Goal: Task Accomplishment & Management: Manage account settings

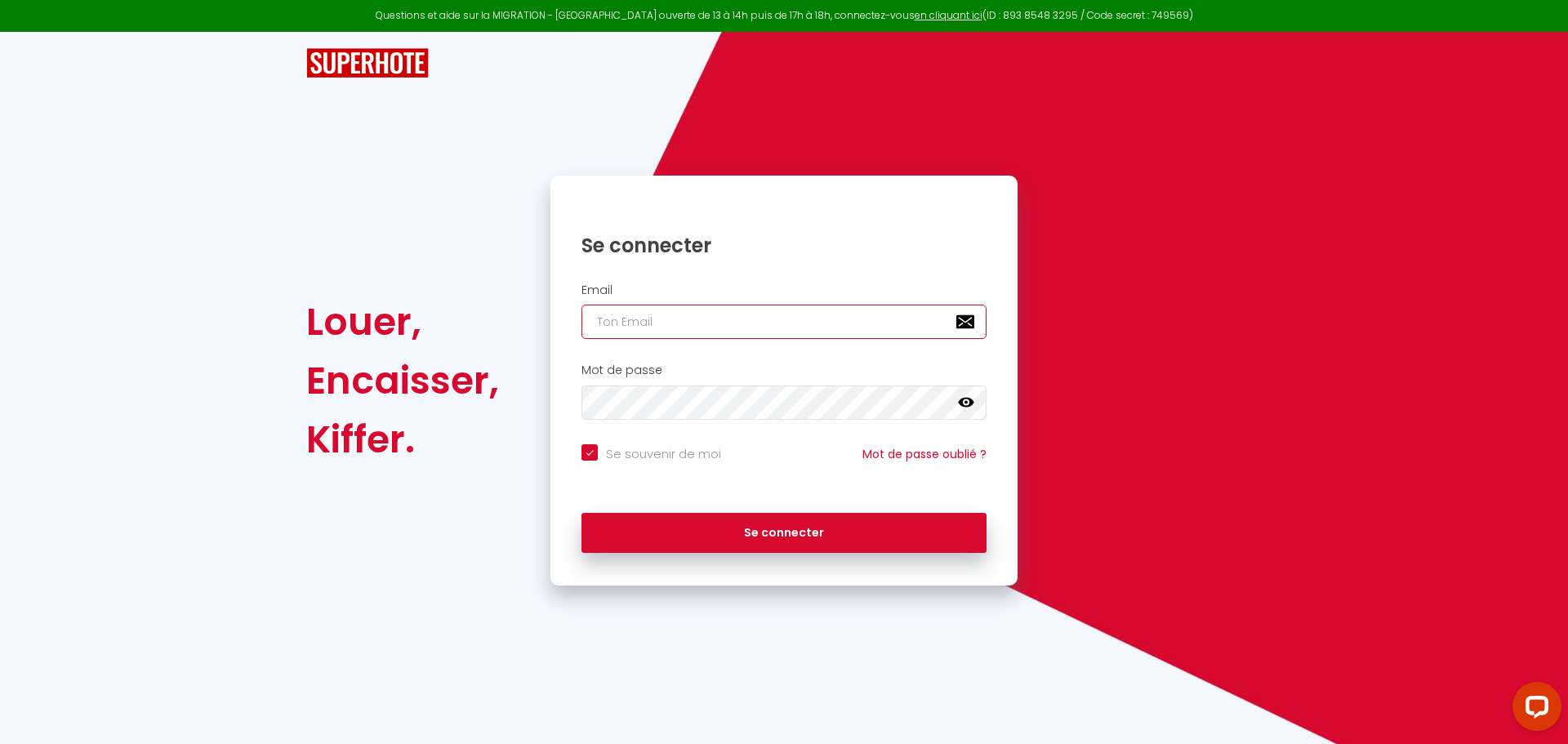
click at [604, 326] on input "email" at bounding box center [784, 321] width 405 height 34
type input "c"
checkbox input "true"
type input "ch"
checkbox input "true"
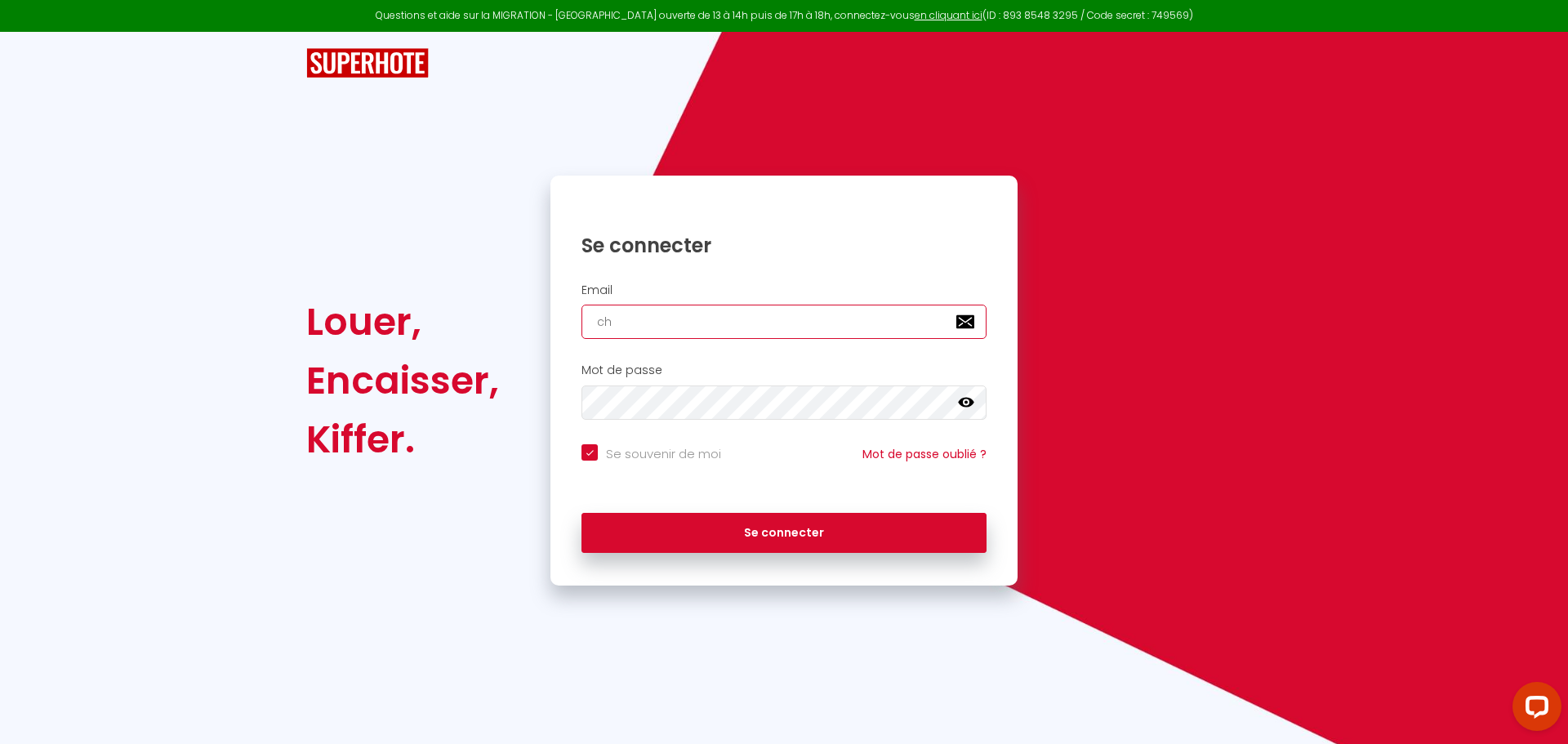
type input "chr"
checkbox input "true"
type input "chri"
checkbox input "true"
type input "[PERSON_NAME]"
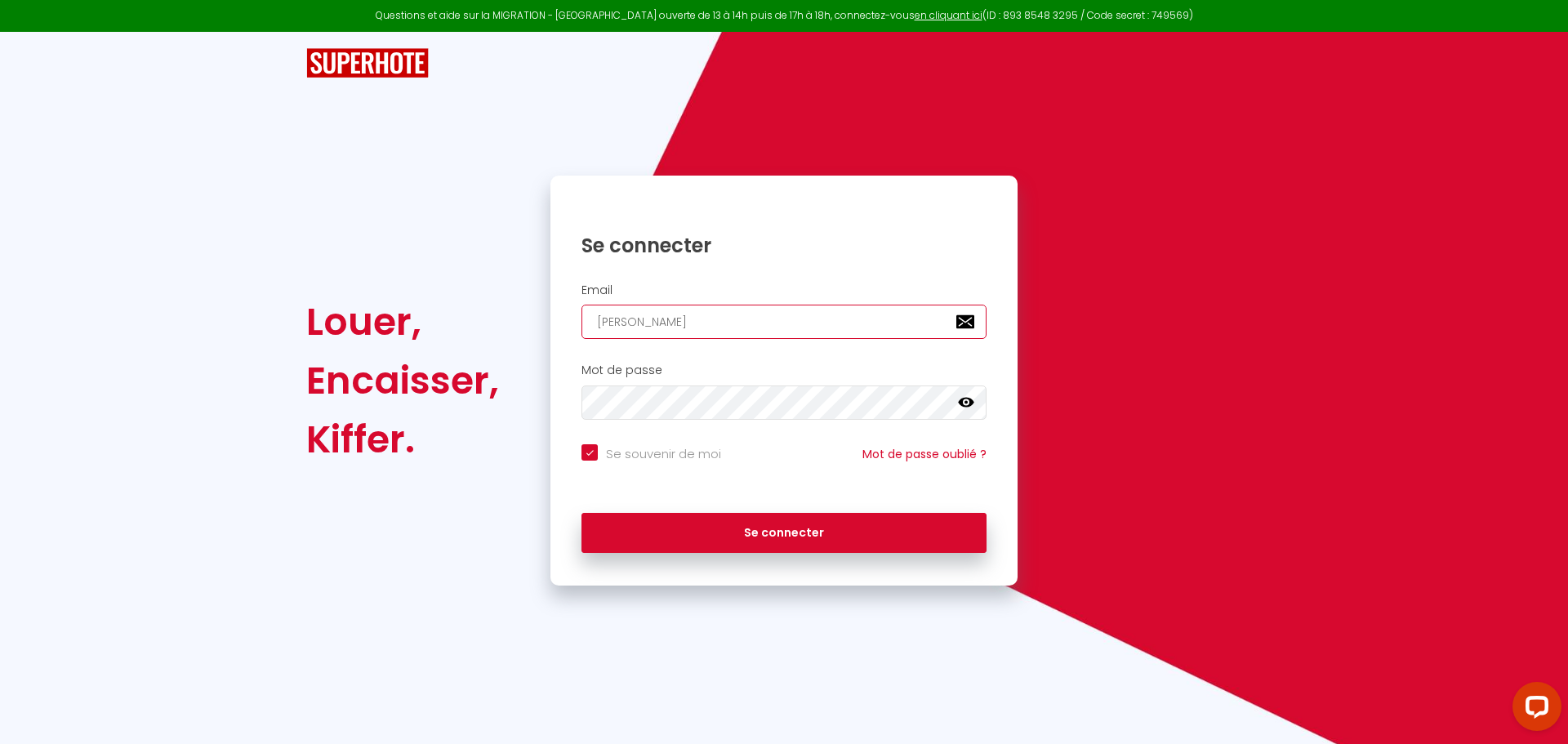
checkbox input "true"
type input "[DEMOGRAPHIC_DATA]"
checkbox input "true"
type input "[DEMOGRAPHIC_DATA]"
checkbox input "true"
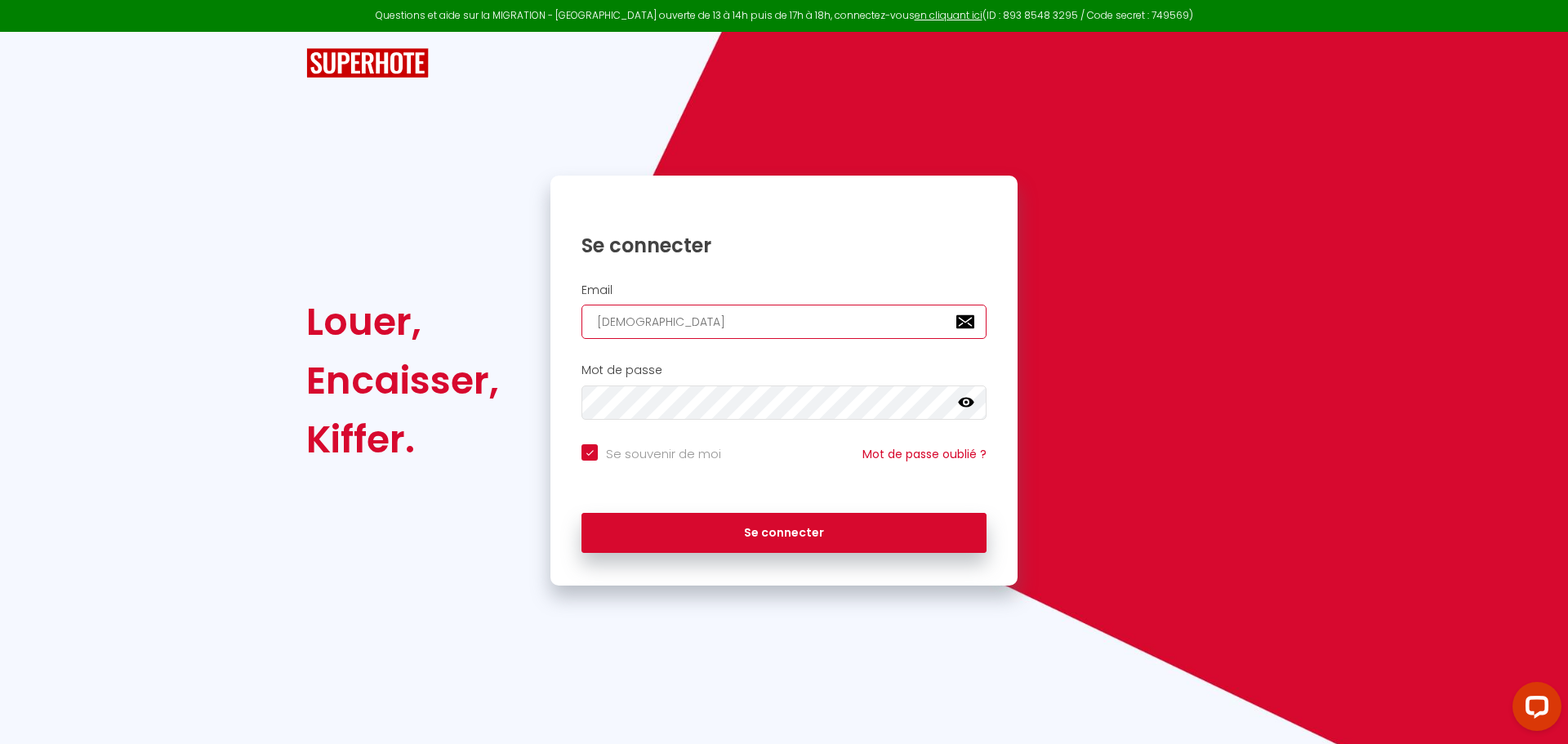
type input "christia"
checkbox input "true"
type input "[DEMOGRAPHIC_DATA]"
checkbox input "true"
type input "[DEMOGRAPHIC_DATA]."
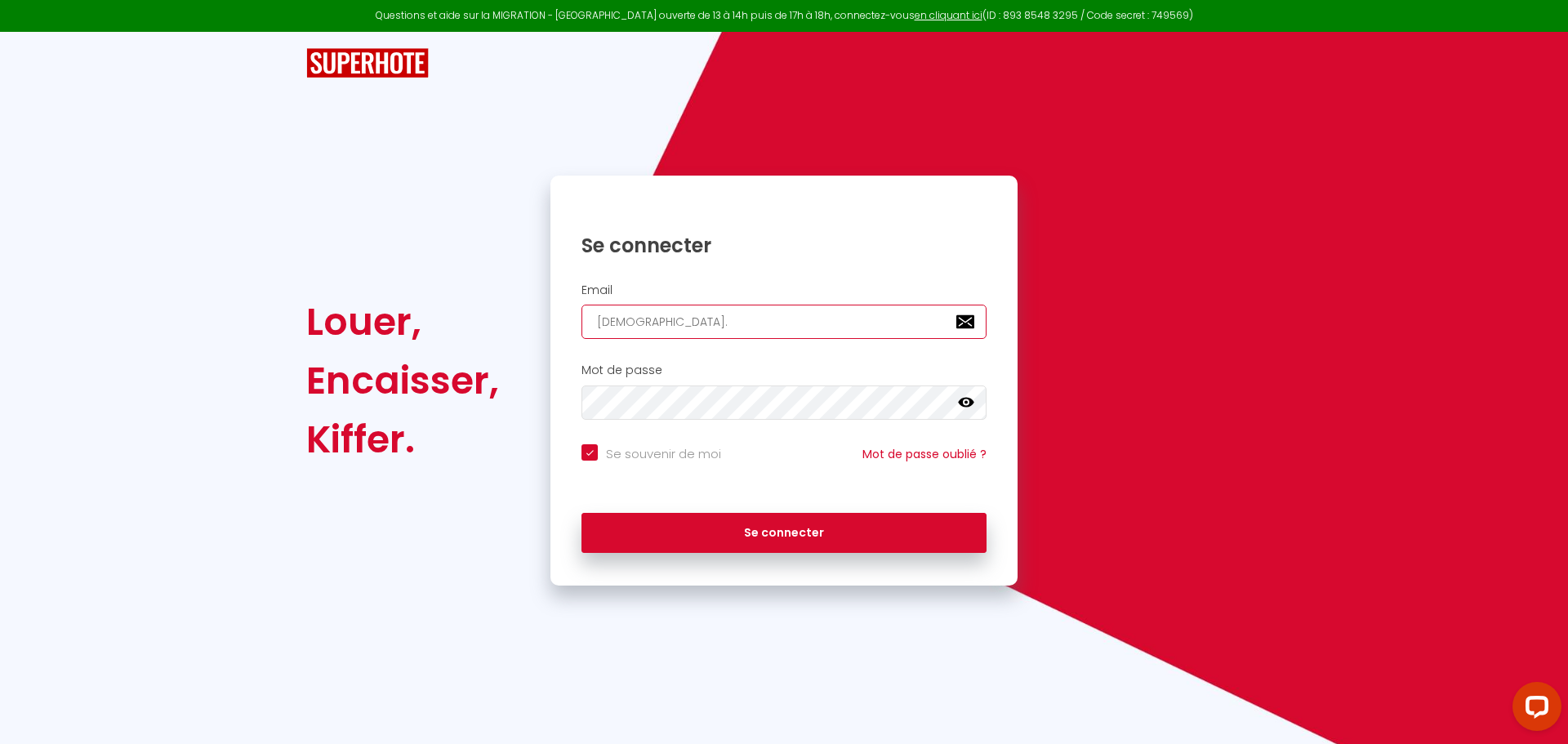
checkbox input "true"
type input "[DEMOGRAPHIC_DATA]b"
checkbox input "true"
type input "[DOMAIN_NAME]"
checkbox input "true"
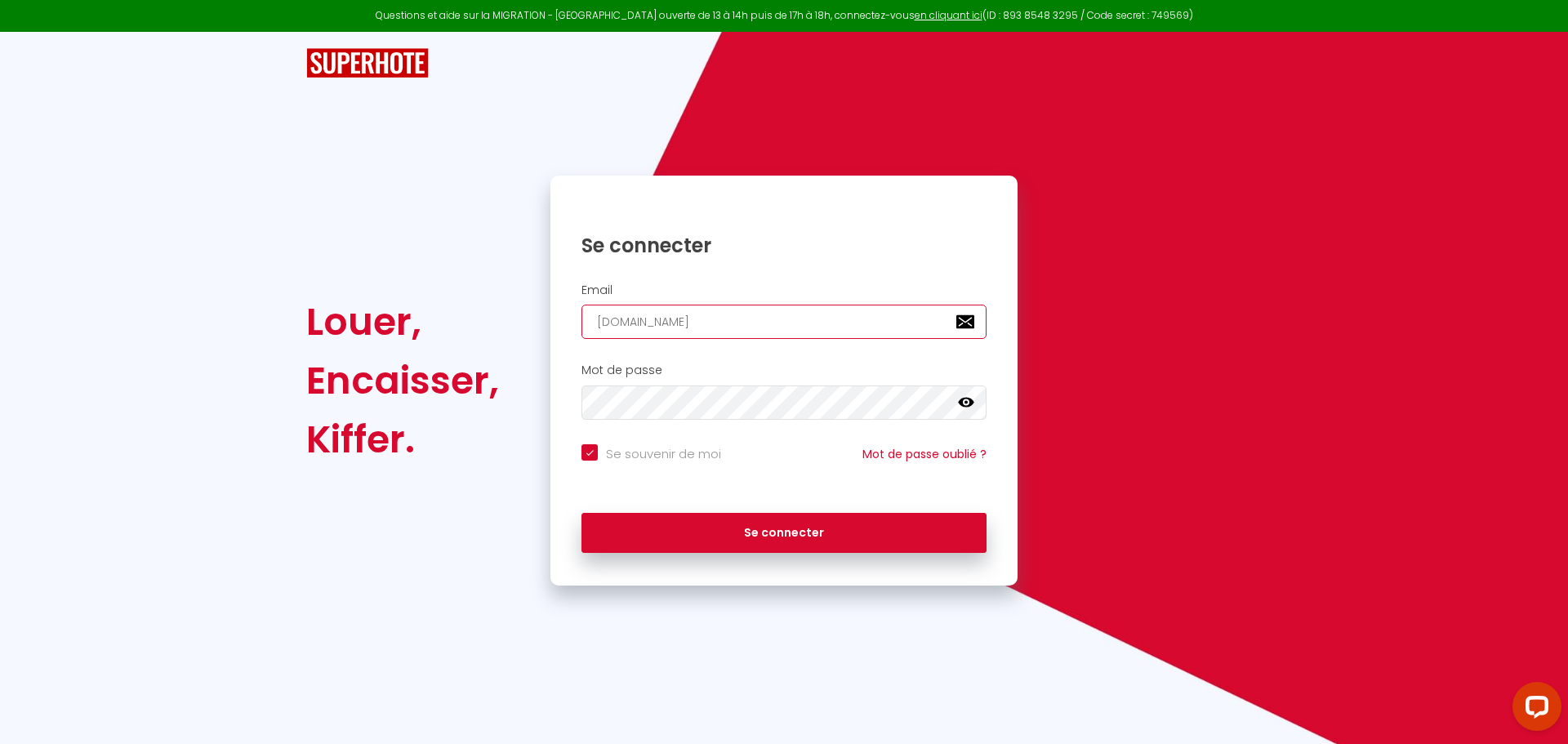
type input "[DEMOGRAPHIC_DATA]ber"
checkbox input "true"
type input "[DEMOGRAPHIC_DATA][PERSON_NAME]"
checkbox input "true"
type input "[DEMOGRAPHIC_DATA]berto"
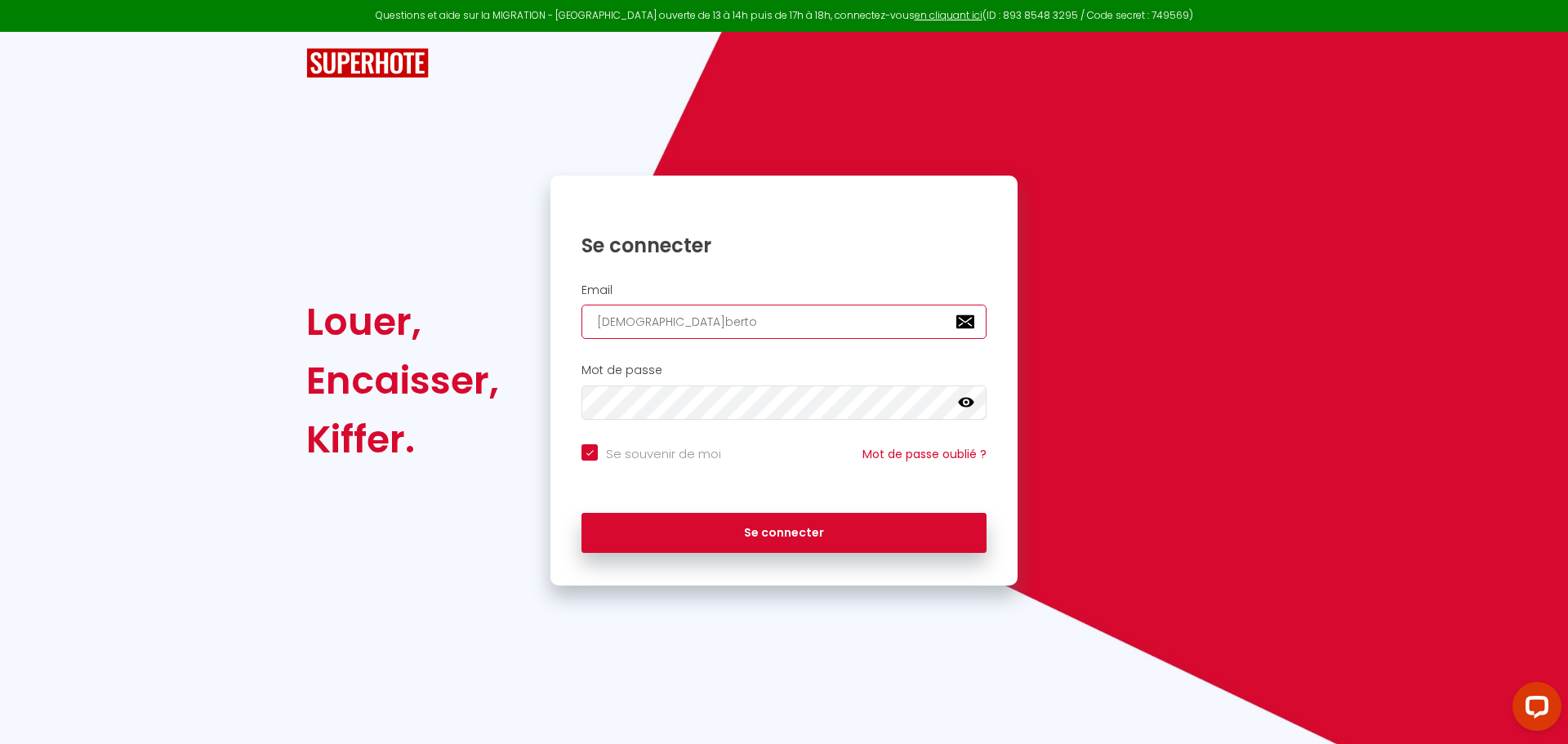
checkbox input "true"
type input "christian.berton"
checkbox input "true"
type input "[DEMOGRAPHIC_DATA]berton6"
checkbox input "true"
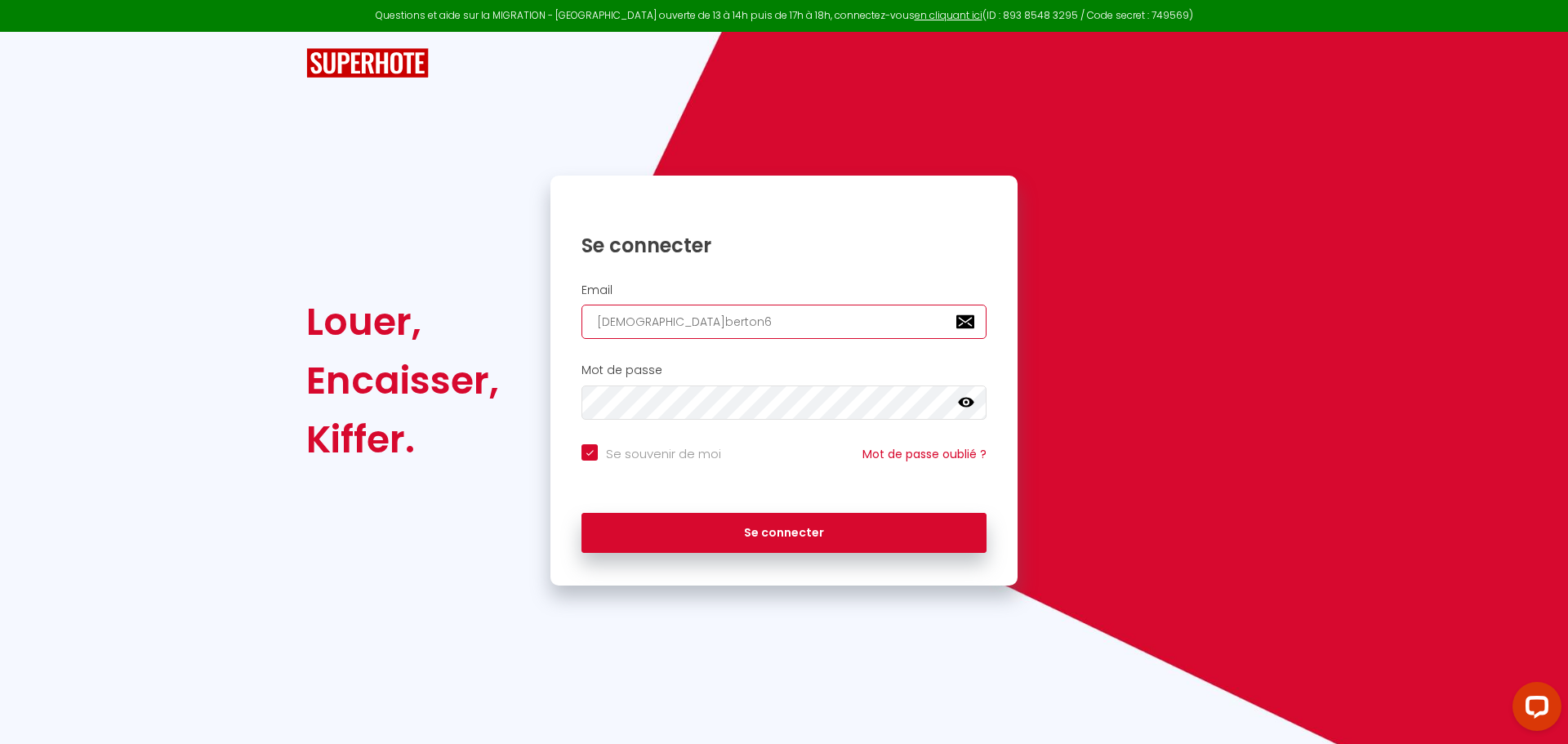
type input "[DEMOGRAPHIC_DATA]berton63"
checkbox input "true"
type input "[DEMOGRAPHIC_DATA]berton63@"
checkbox input "true"
type input "[DEMOGRAPHIC_DATA]"
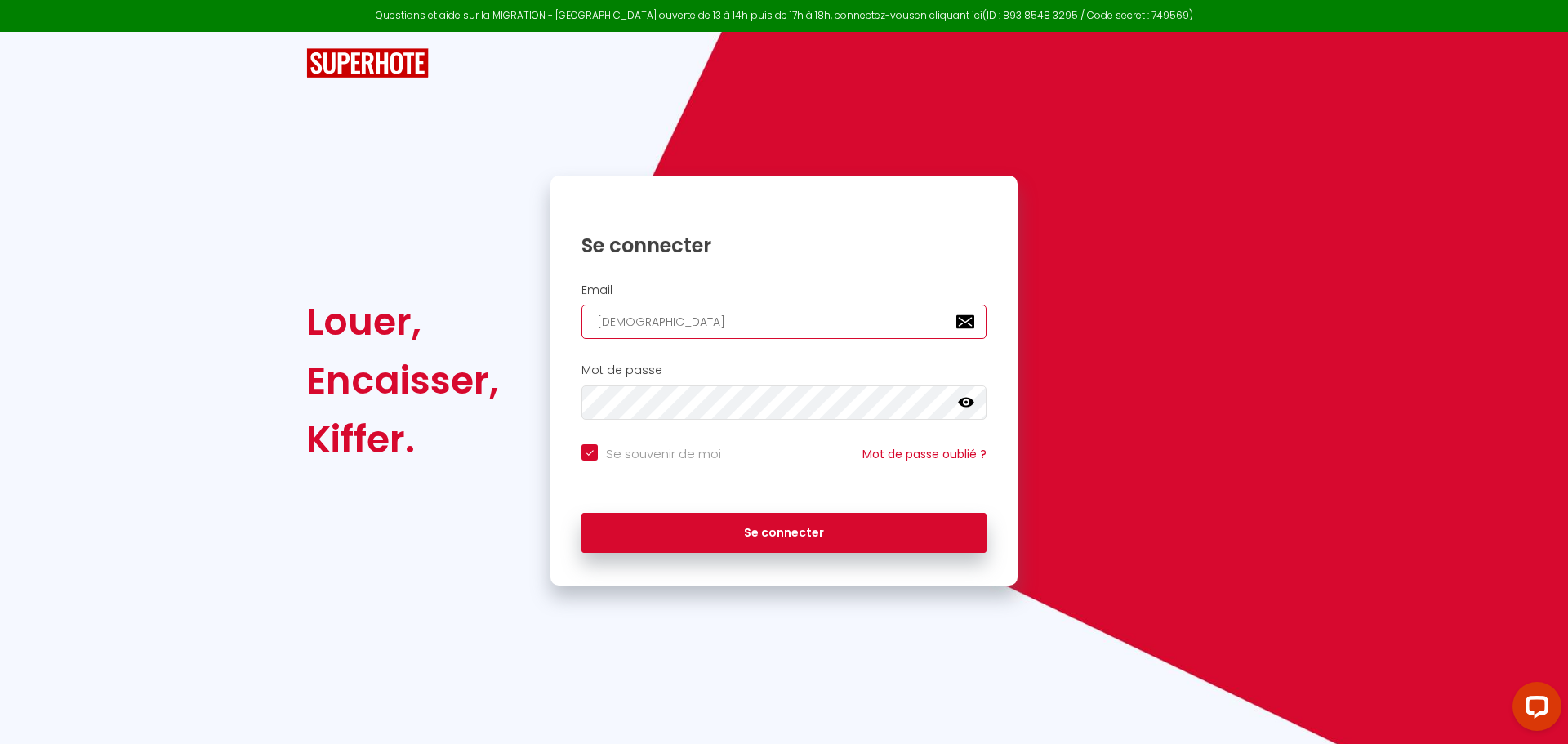
checkbox input "true"
type input "[DEMOGRAPHIC_DATA]"
checkbox input "true"
type input "[DEMOGRAPHIC_DATA]"
checkbox input "true"
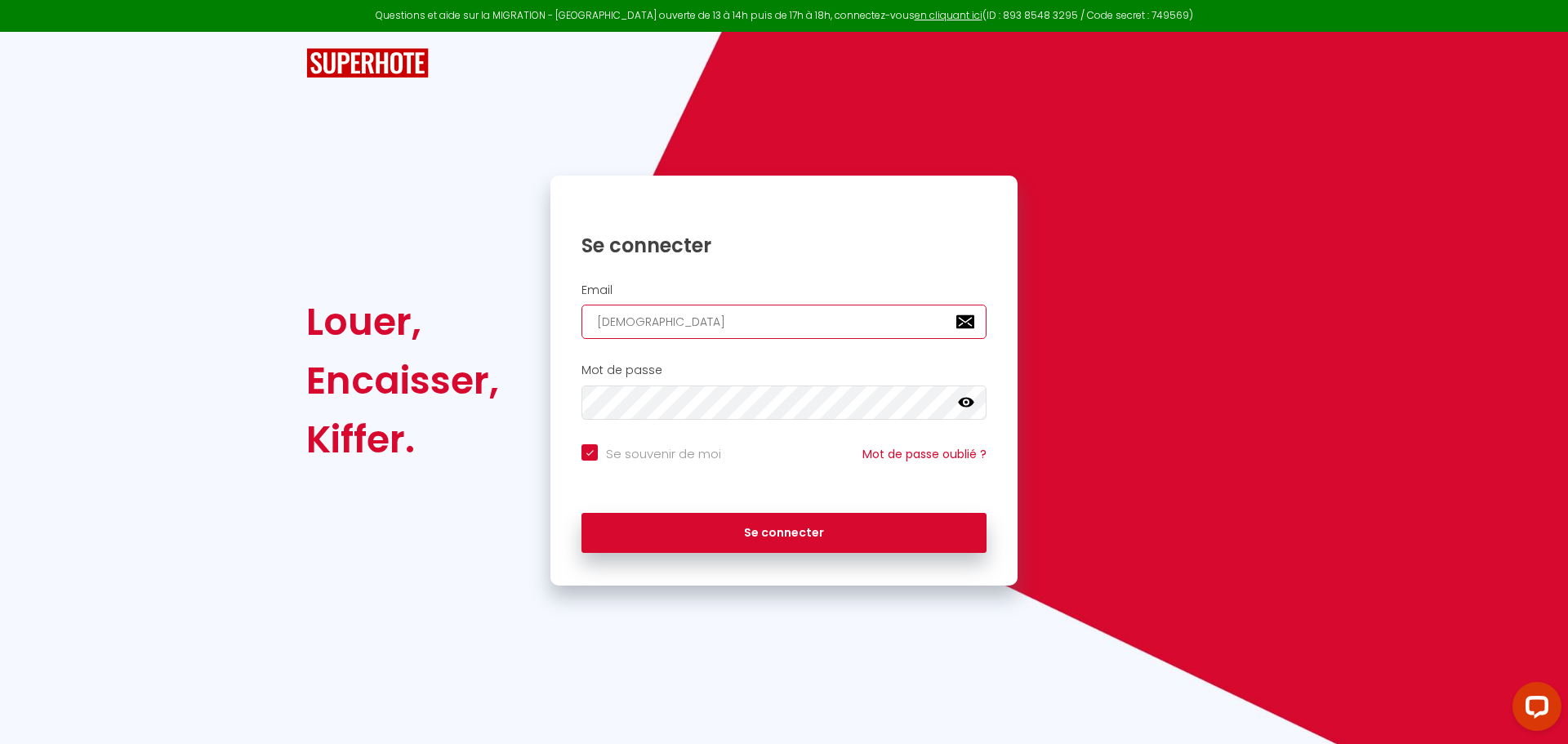
type input "[DEMOGRAPHIC_DATA]"
checkbox input "true"
type input "[DEMOGRAPHIC_DATA]"
checkbox input "true"
type input "[DEMOGRAPHIC_DATA]"
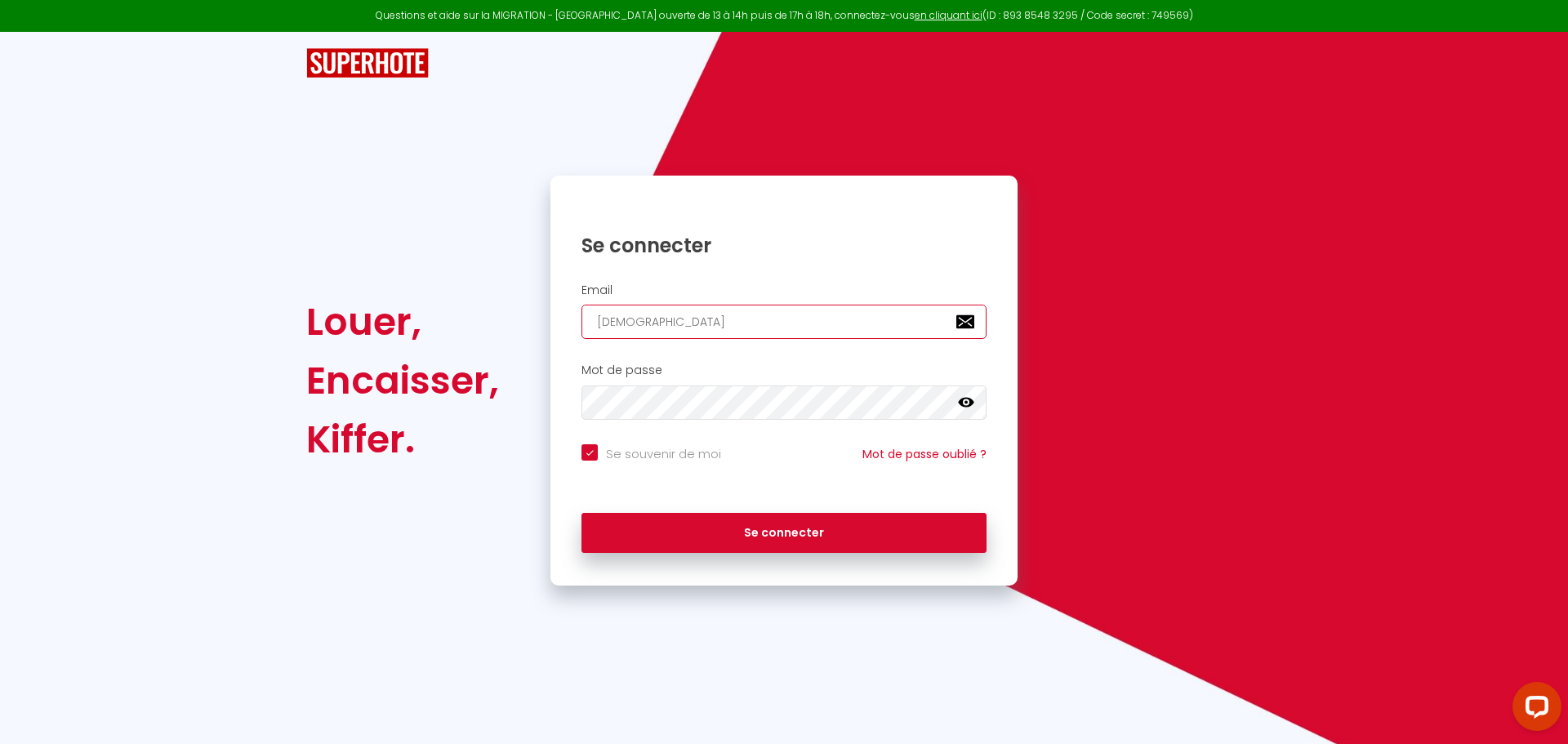
checkbox input "true"
type input "[DEMOGRAPHIC_DATA]."
checkbox input "true"
type input "christian.berton63@orange.f"
checkbox input "true"
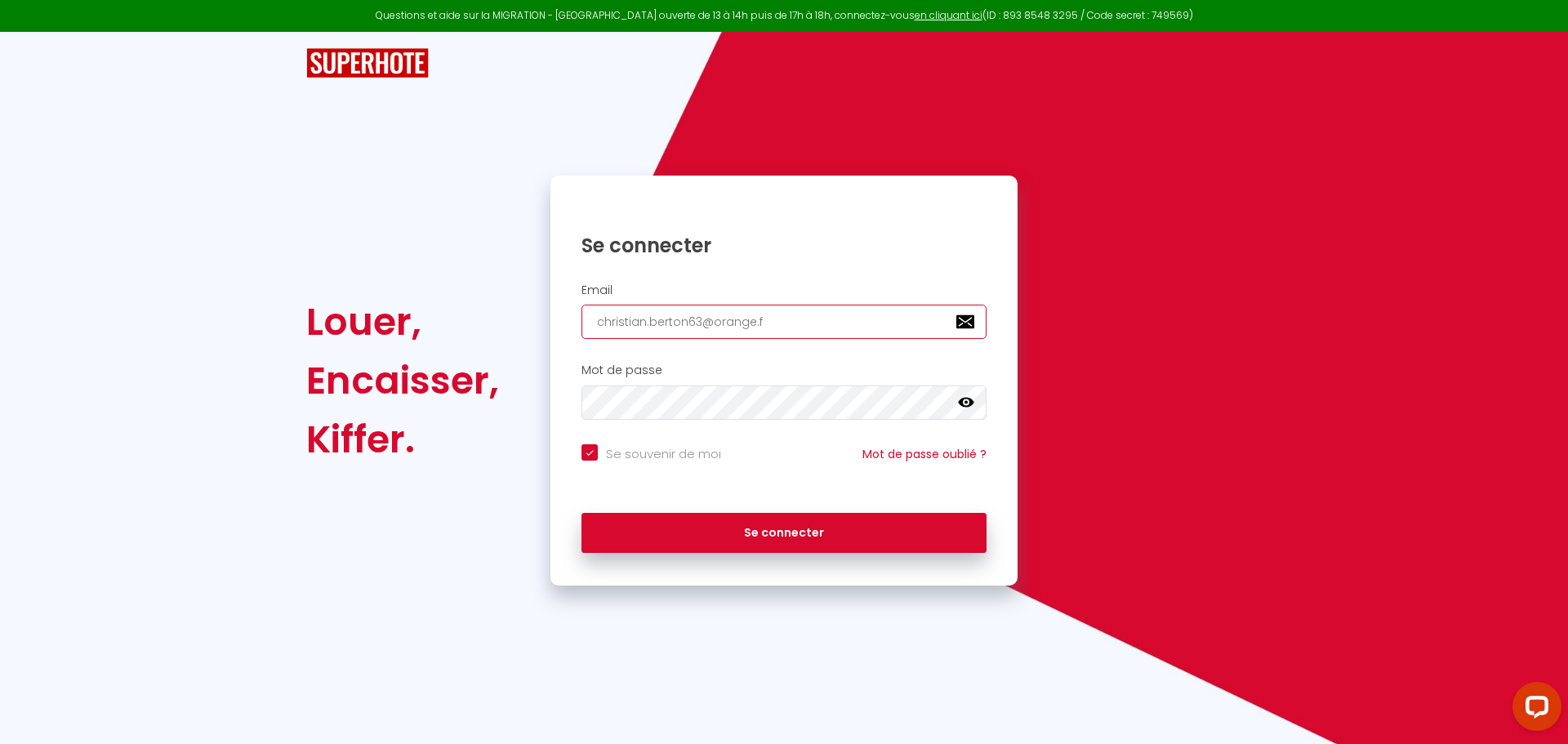
type input "[EMAIL_ADDRESS][DOMAIN_NAME]"
checkbox input "true"
type input "[EMAIL_ADDRESS][DOMAIN_NAME]"
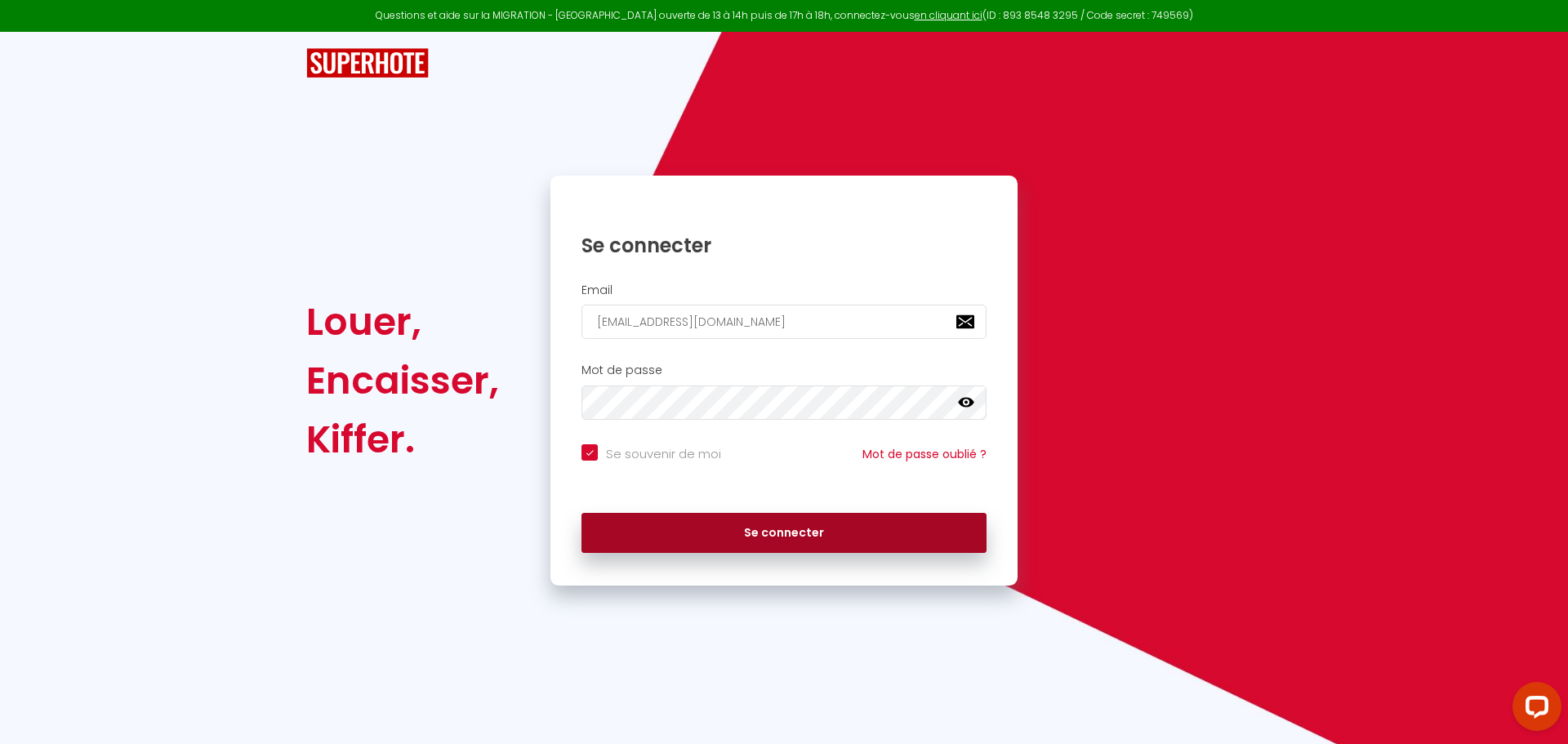
click at [808, 534] on button "Se connecter" at bounding box center [784, 533] width 405 height 41
checkbox input "true"
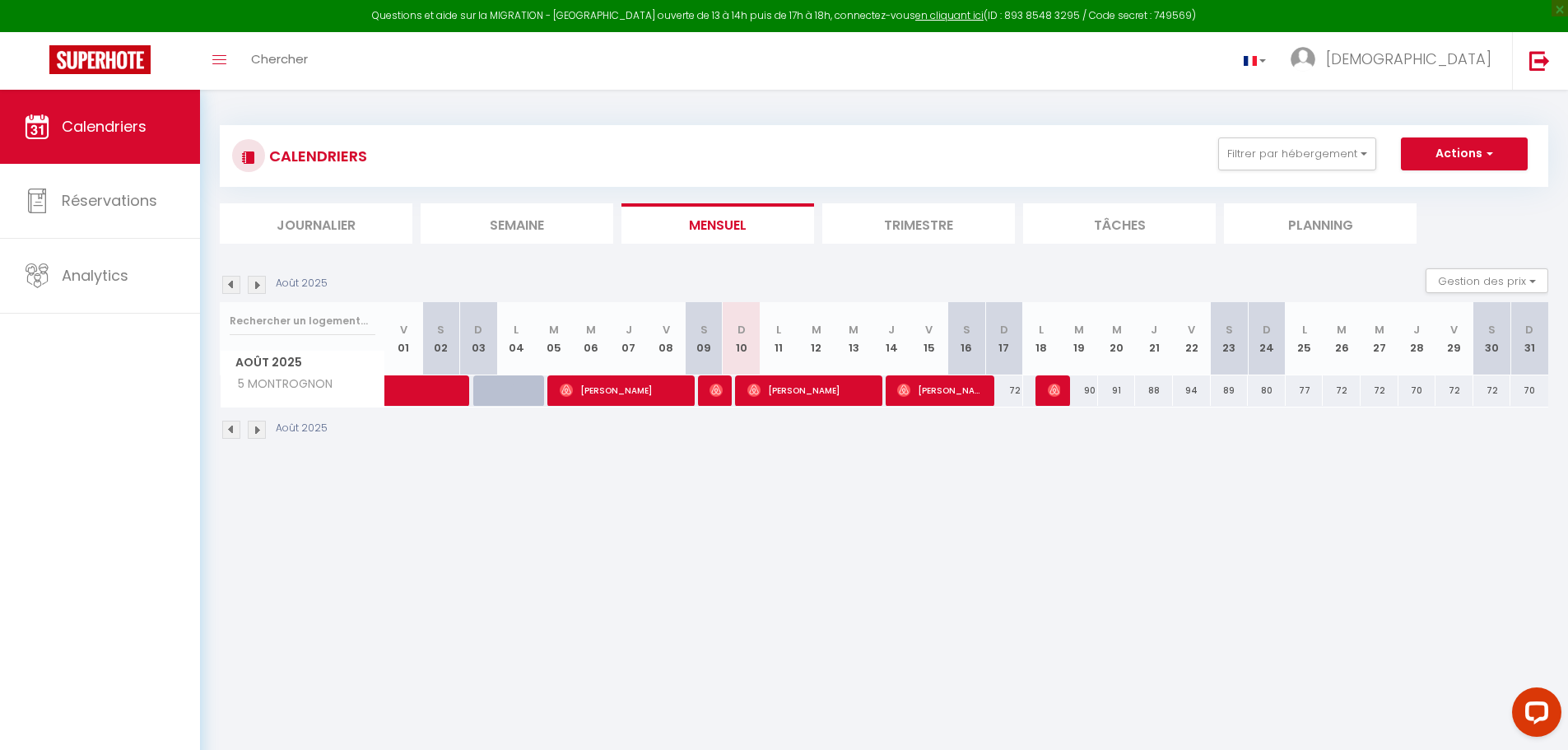
click at [230, 426] on img at bounding box center [231, 430] width 18 height 18
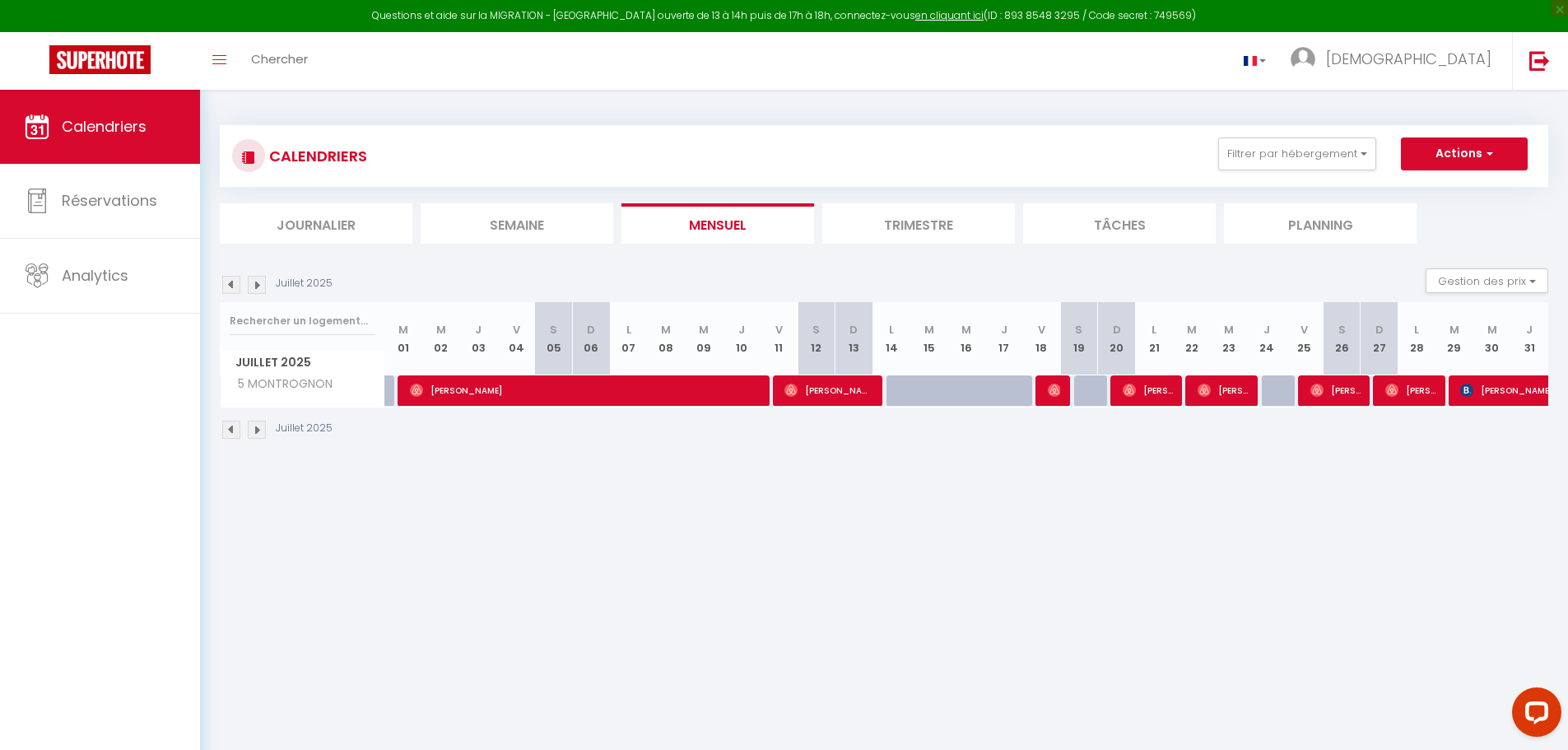
click at [226, 427] on img at bounding box center [231, 430] width 18 height 18
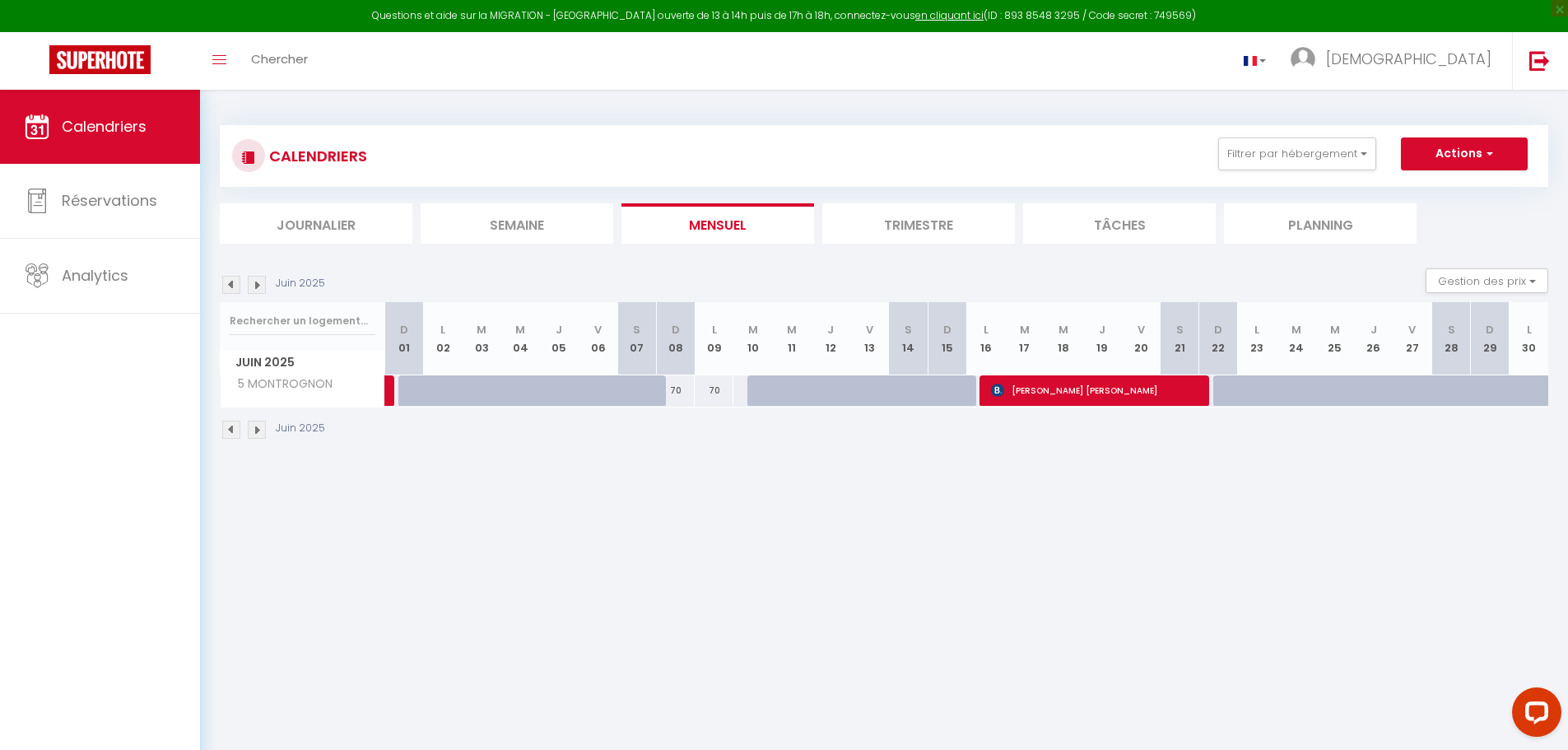
click at [255, 422] on img at bounding box center [256, 430] width 18 height 18
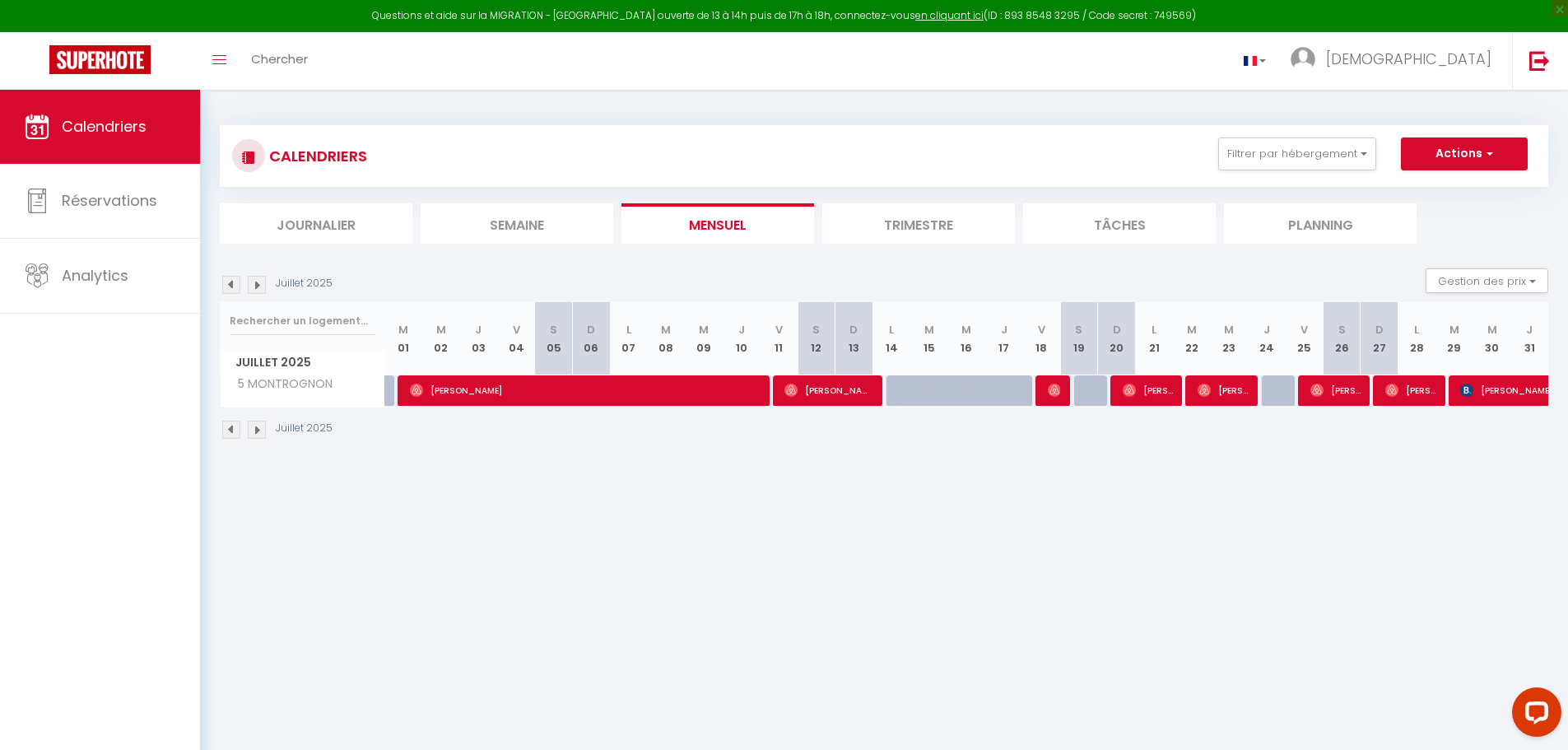
click at [253, 418] on div "Juillet 2025" at bounding box center [884, 432] width 1328 height 49
click at [255, 423] on img at bounding box center [256, 430] width 18 height 18
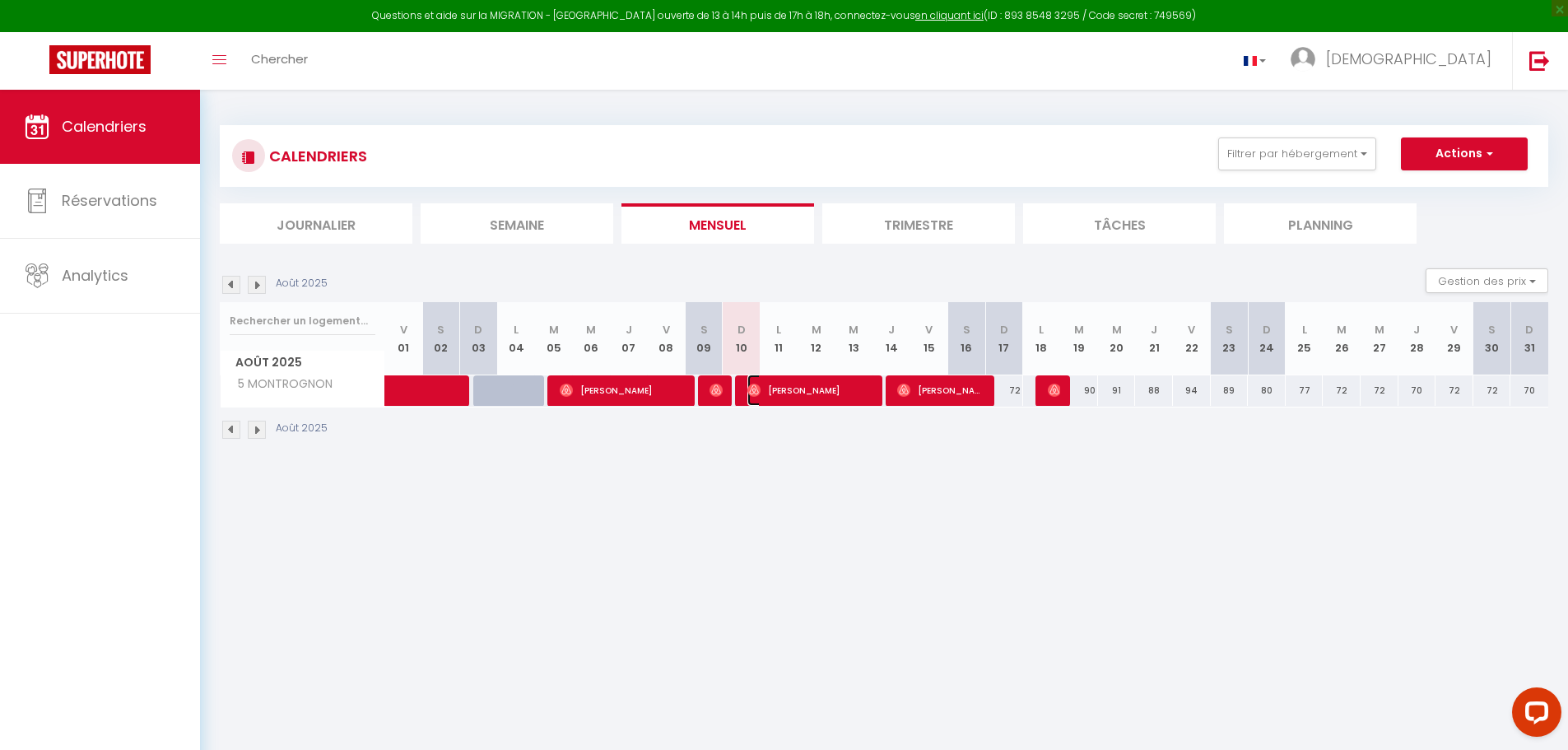
click at [830, 383] on span "[PERSON_NAME]" at bounding box center [810, 389] width 126 height 31
select select "OK"
select select "1"
select select "0"
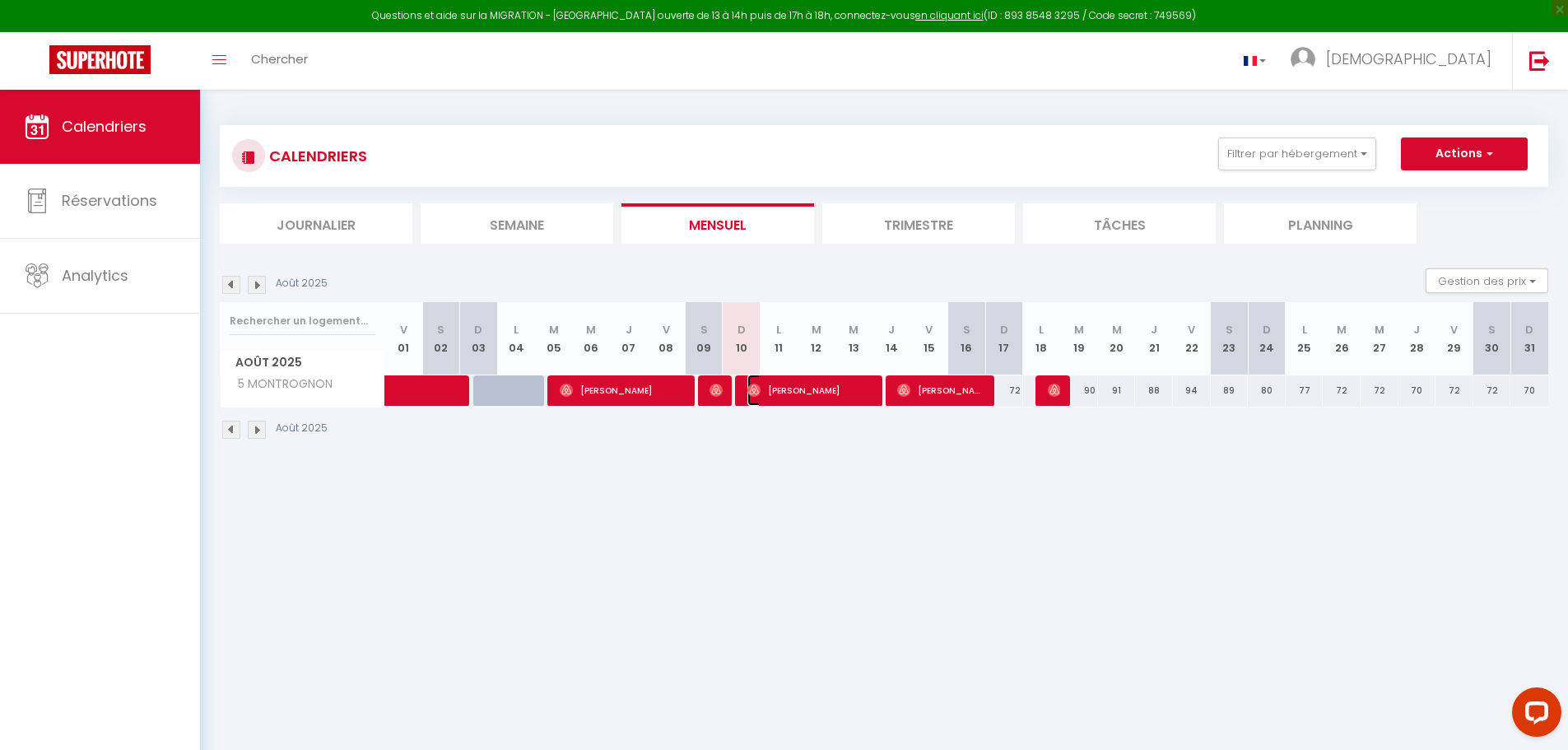
select select "1"
select select
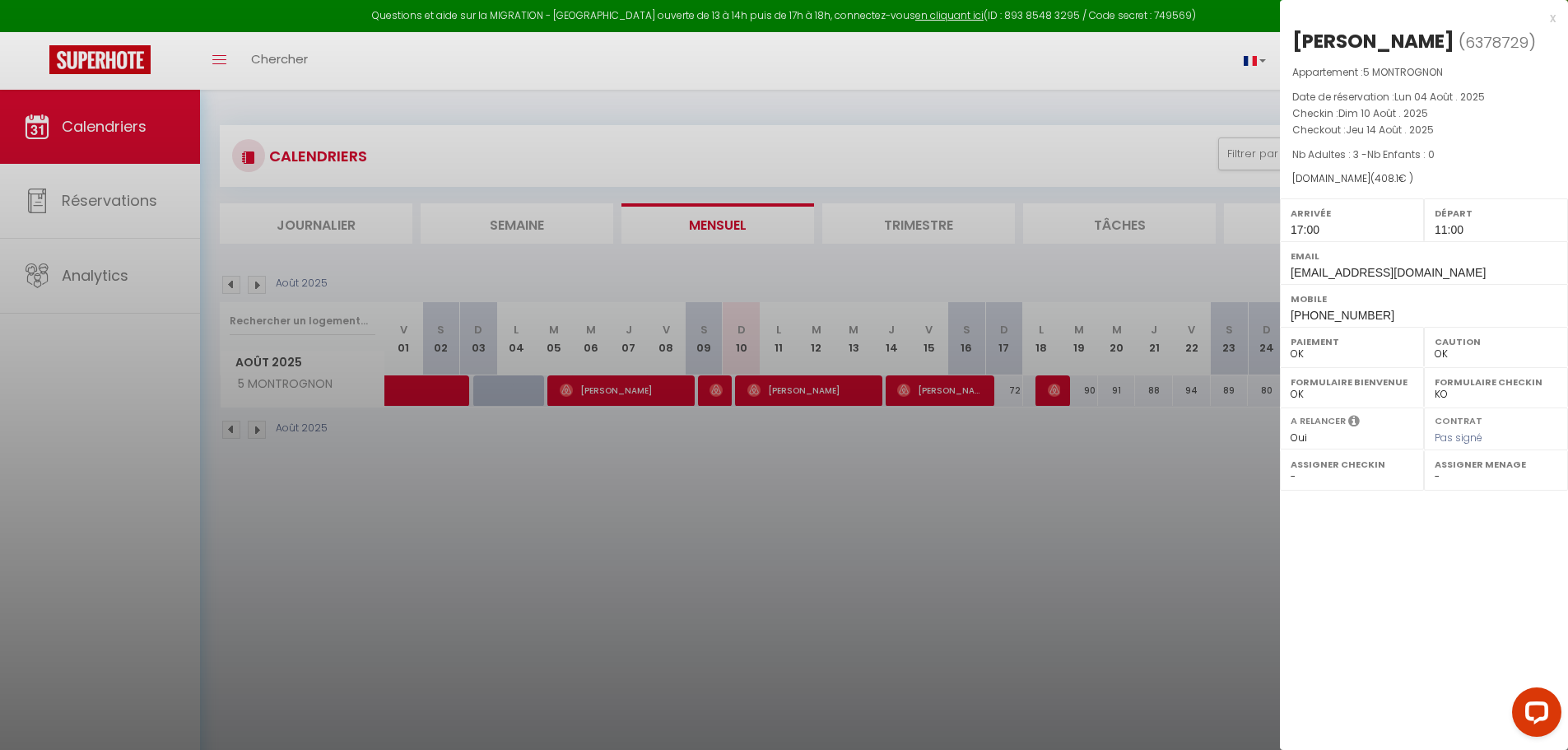
click at [1239, 274] on div at bounding box center [784, 375] width 1568 height 750
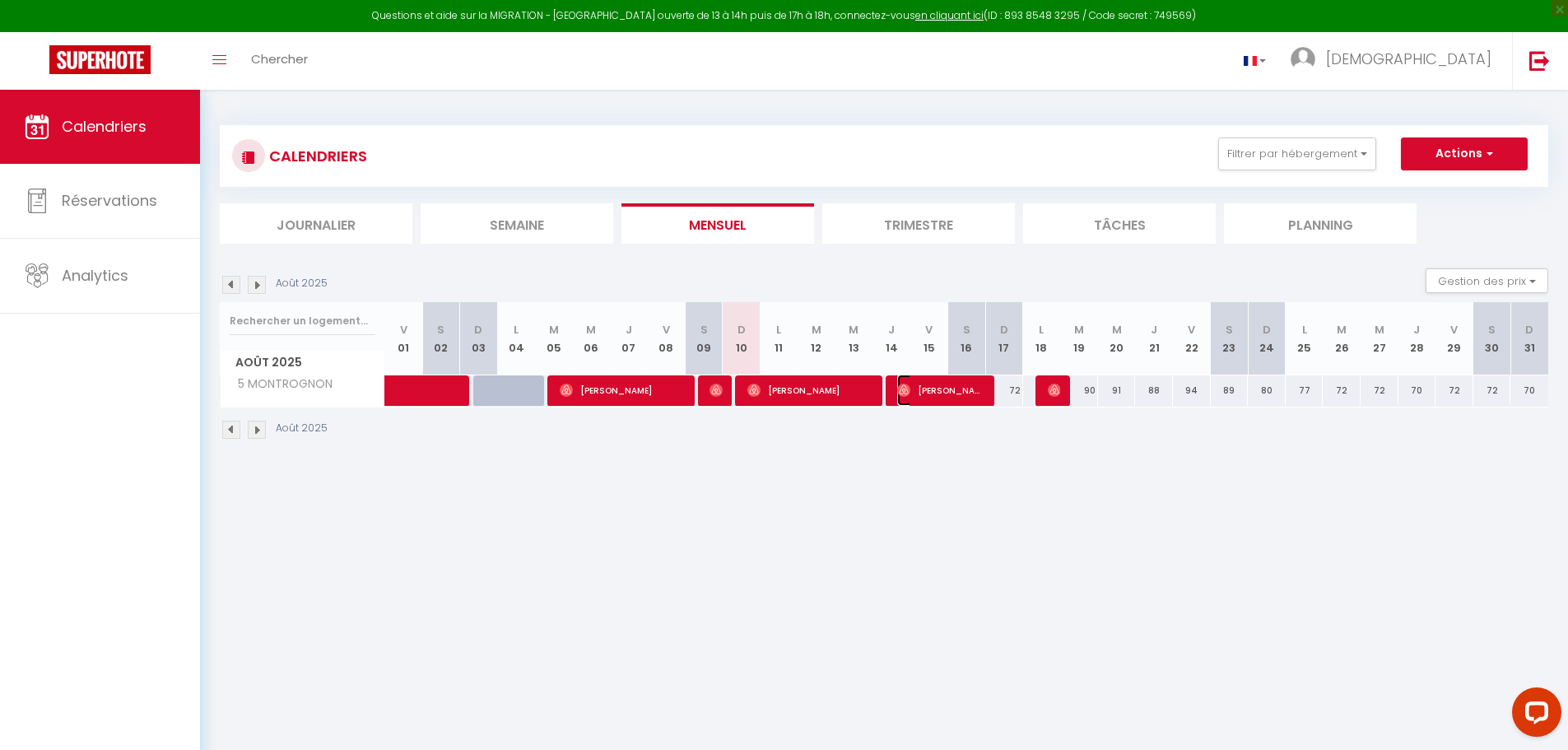
click at [939, 386] on span "[PERSON_NAME]" at bounding box center [942, 389] width 88 height 31
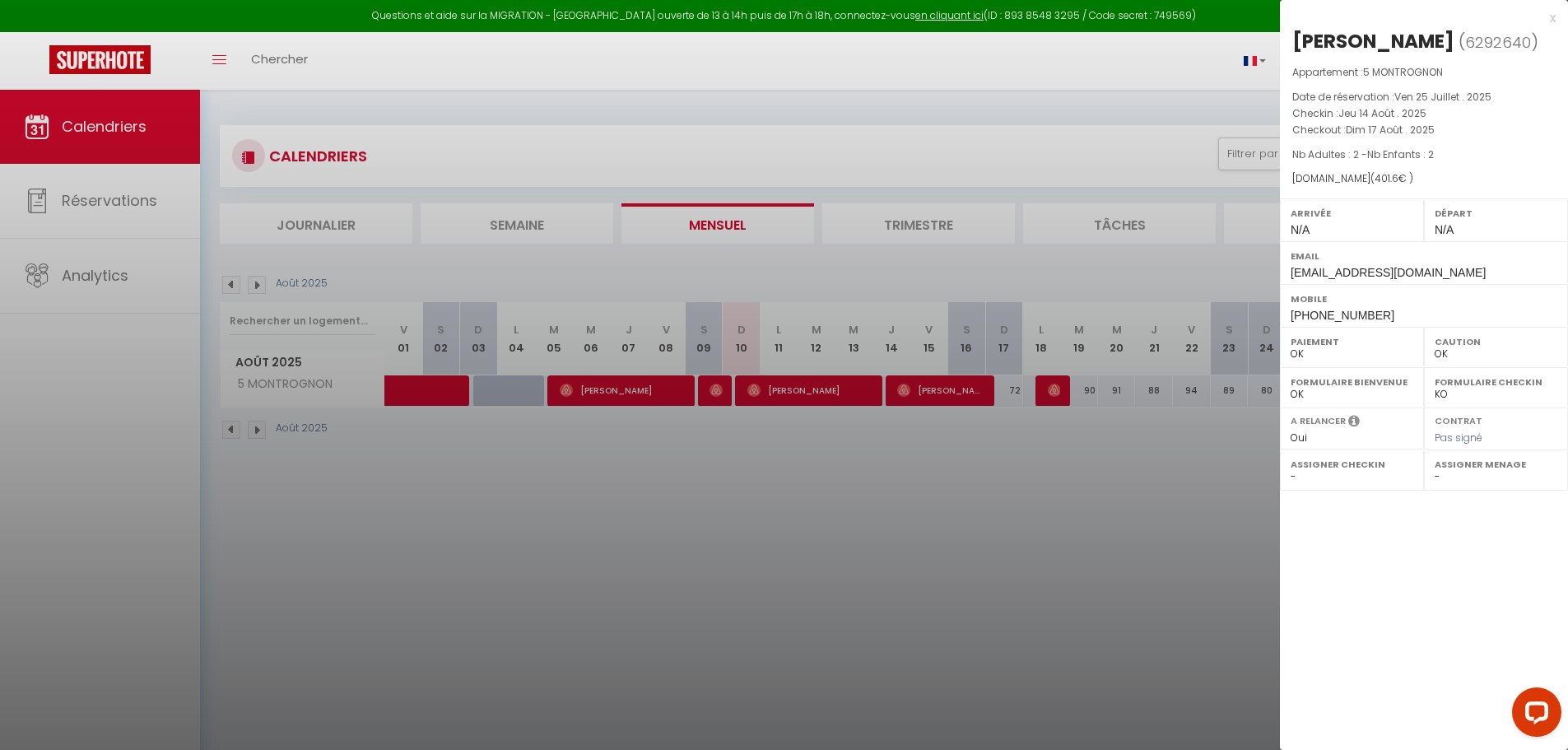
click at [1120, 279] on div at bounding box center [784, 375] width 1568 height 750
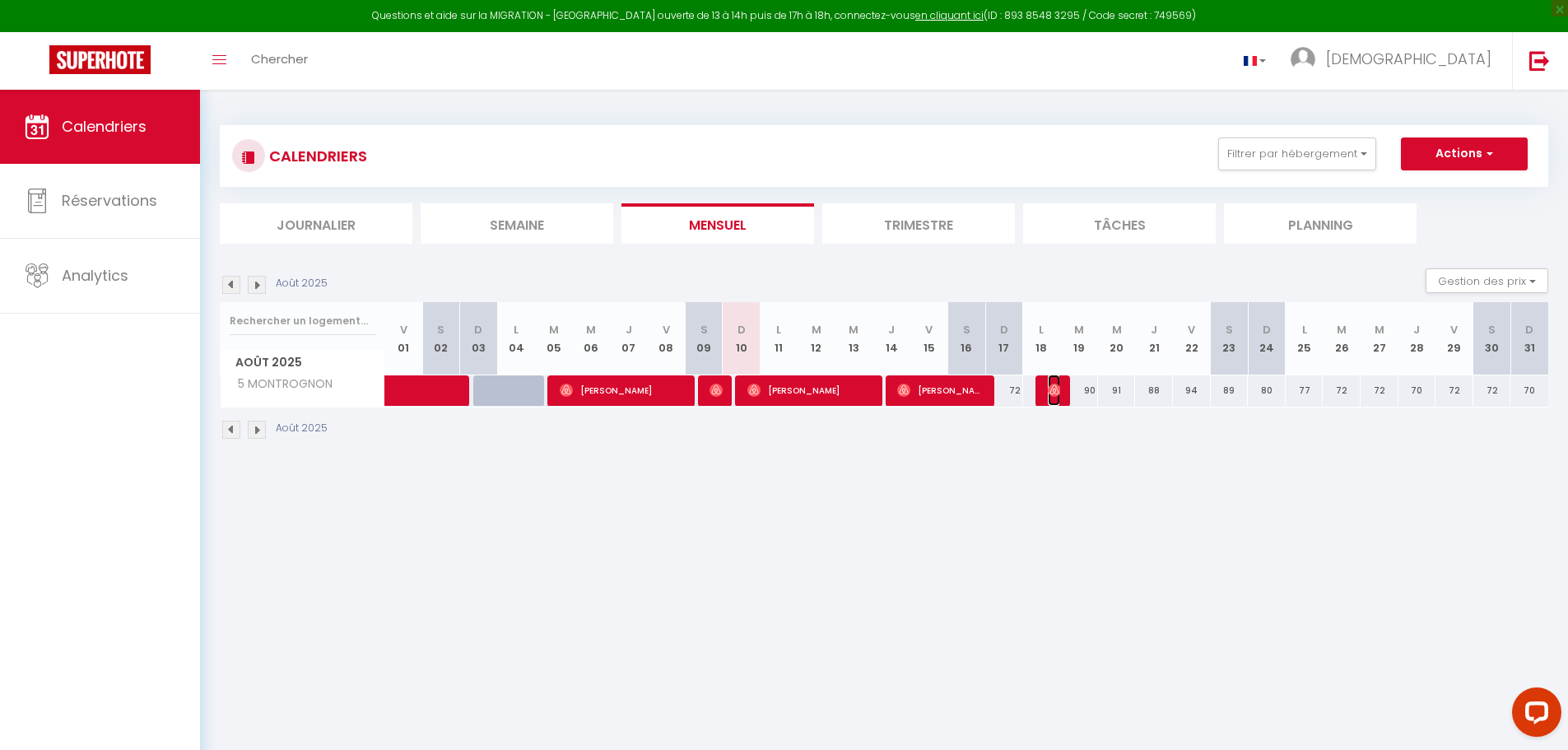
click at [1049, 386] on img at bounding box center [1054, 390] width 13 height 13
select select "1"
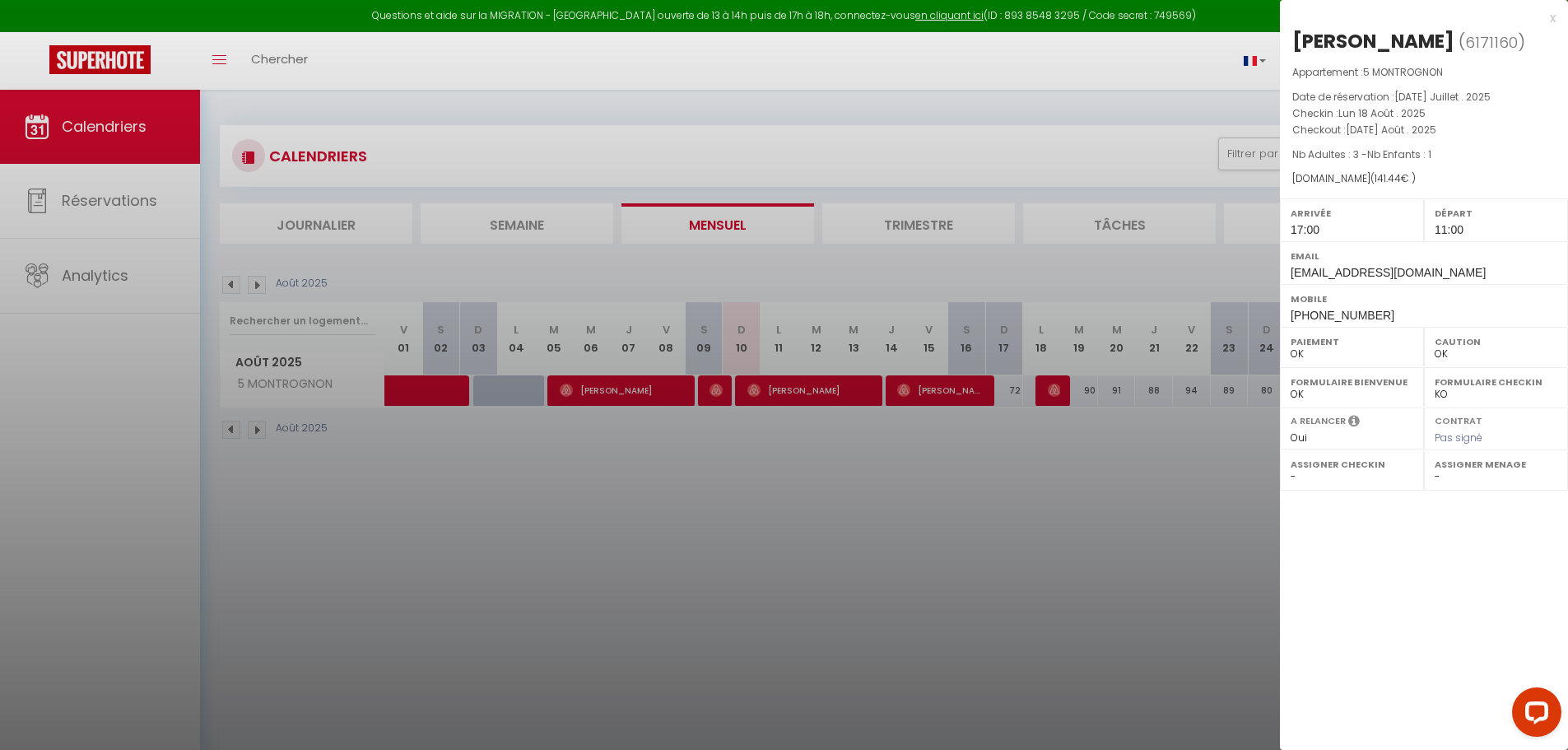
click at [1074, 272] on div at bounding box center [784, 375] width 1568 height 750
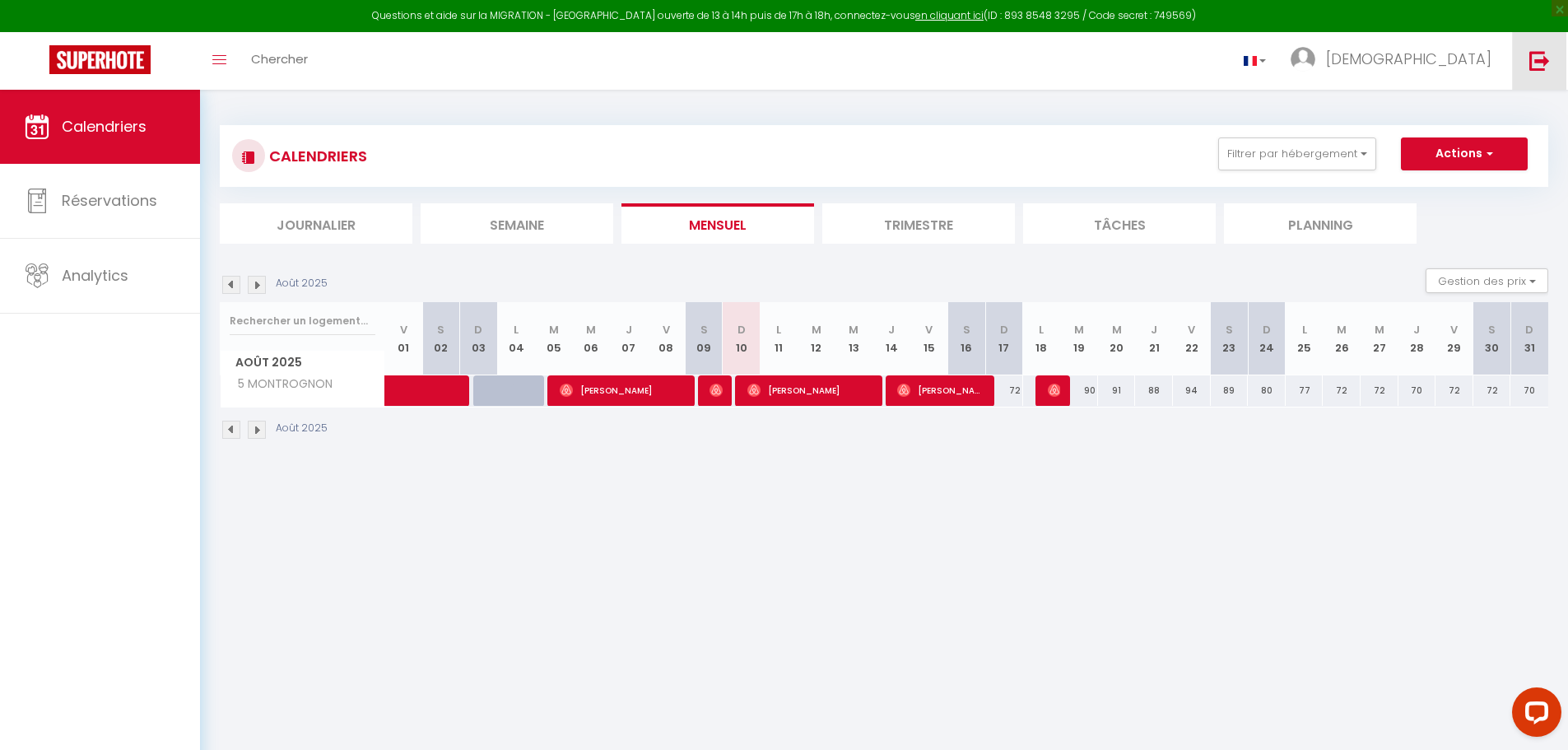
click at [1534, 53] on img at bounding box center [1539, 60] width 20 height 20
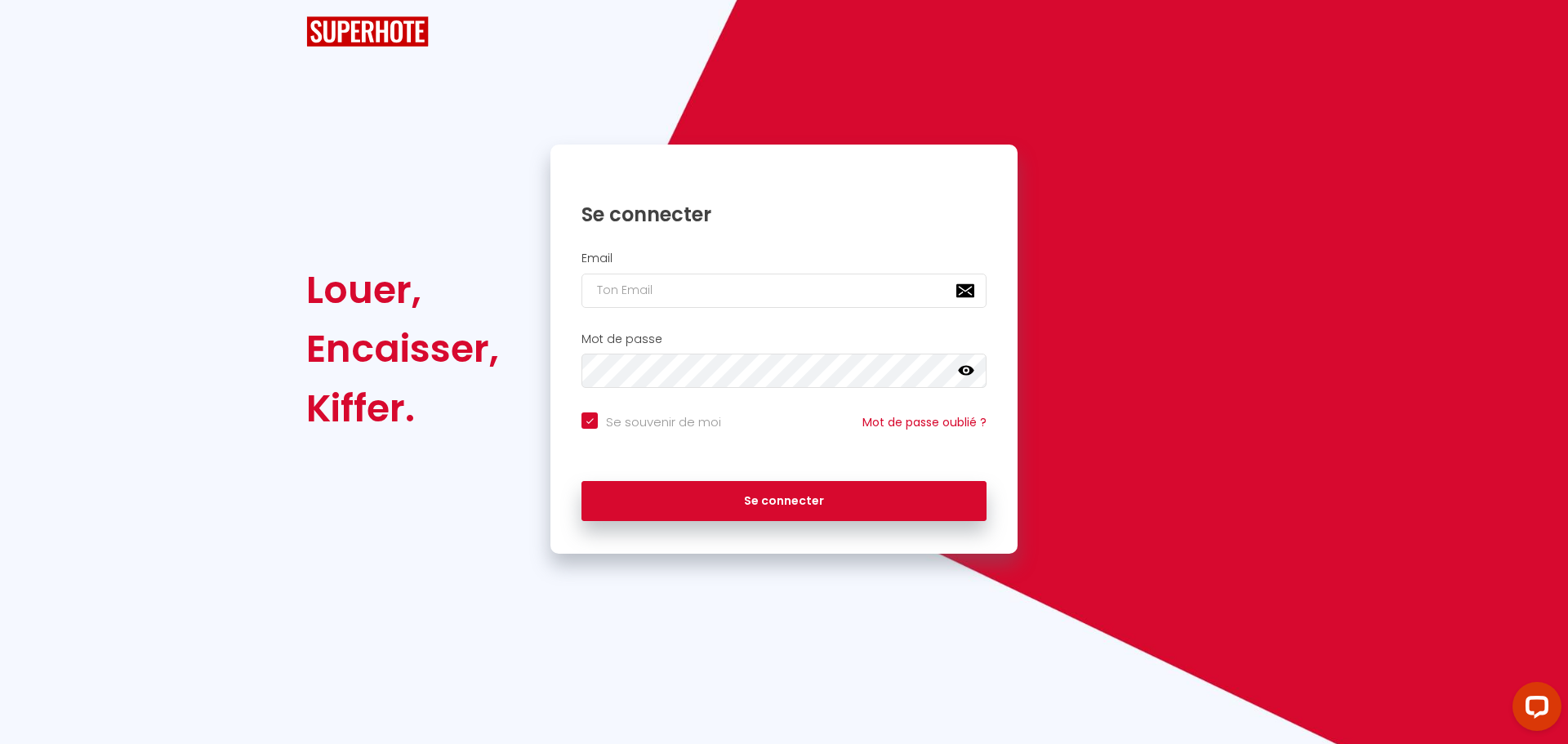
checkbox input "true"
